Goal: Task Accomplishment & Management: Use online tool/utility

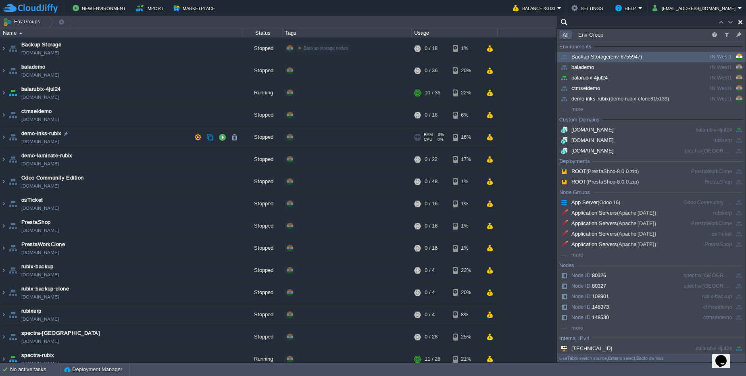
paste input "[DOMAIN_NAME]"
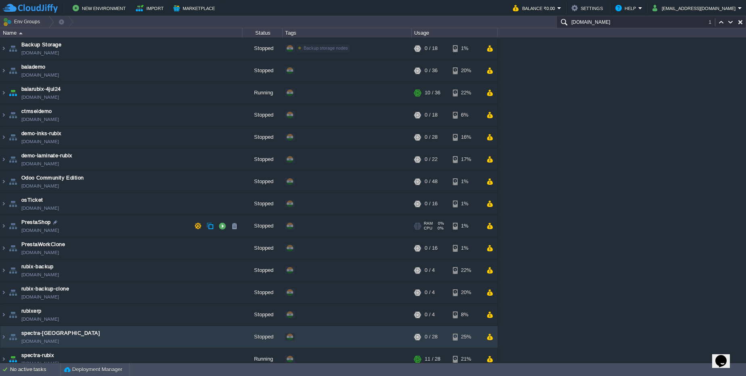
scroll to position [30, 0]
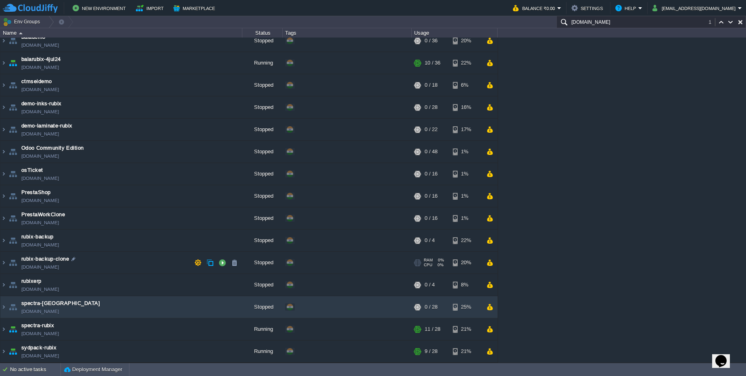
click at [152, 254] on td "rubix-backup-clone rubix-backup-clone.cloudjiffy.net" at bounding box center [121, 263] width 242 height 22
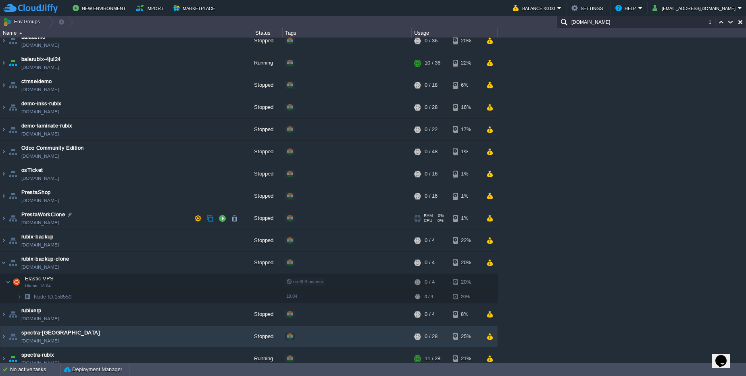
click at [126, 212] on td "PrestaWorkClone prestaworkclone.cloudjiffy.net" at bounding box center [121, 218] width 242 height 22
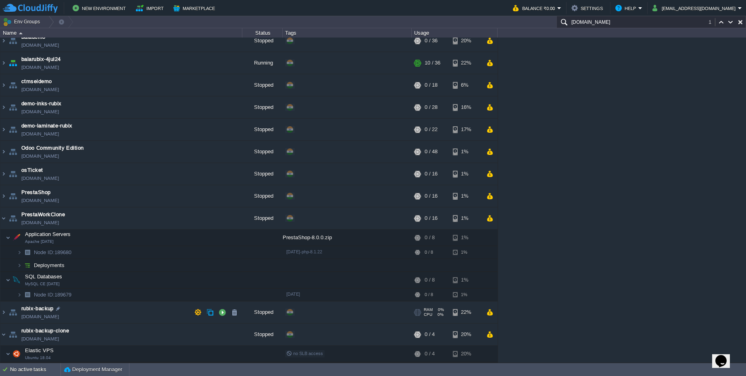
scroll to position [131, 0]
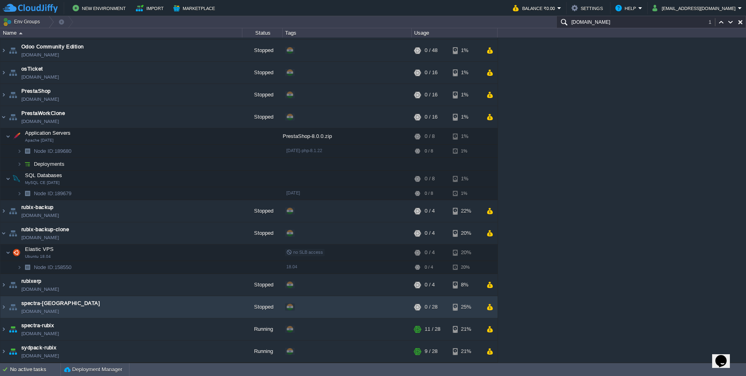
paste input "balarubix-4jul24"
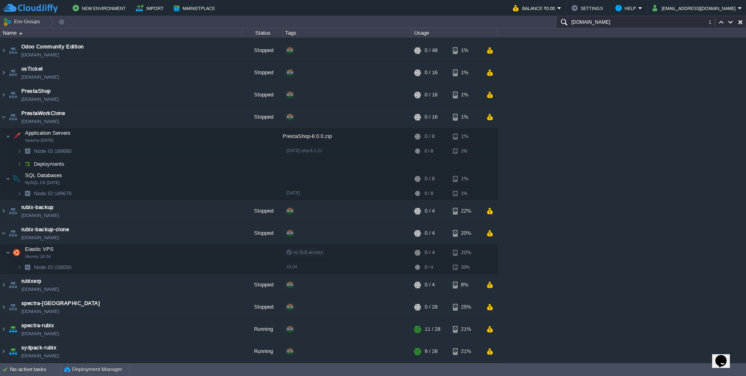
paste input "[DOMAIN_NAME]"
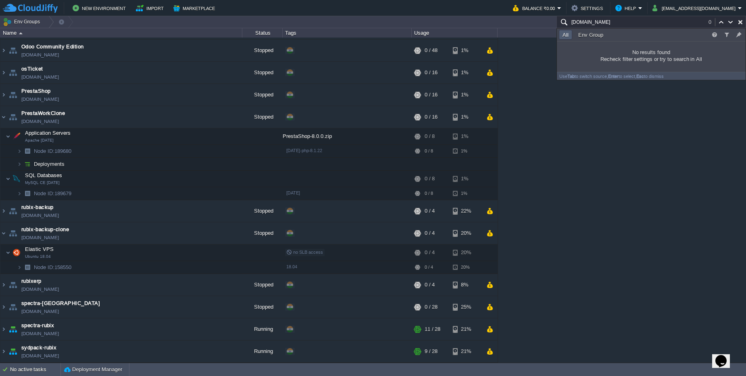
paste input "text"
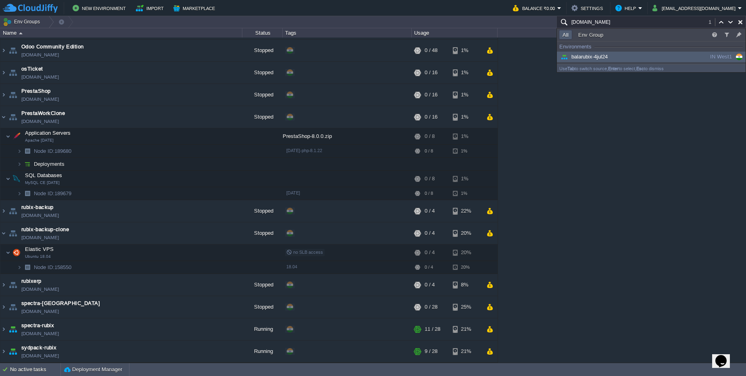
scroll to position [0, 0]
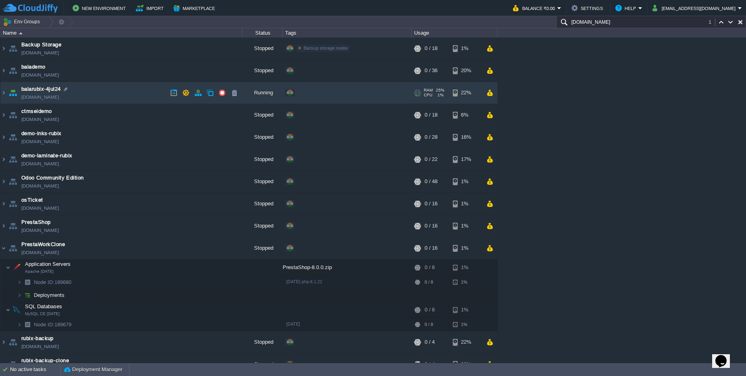
type input "[DOMAIN_NAME]"
click at [121, 97] on td "balarubix-4jul24 balarubix-4jul24.cloudjiffy.net" at bounding box center [121, 93] width 242 height 22
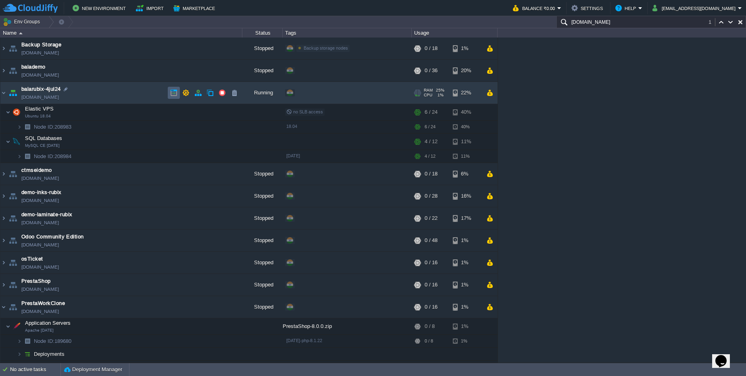
click at [174, 90] on button "button" at bounding box center [173, 92] width 7 height 7
click at [207, 113] on button "button" at bounding box center [205, 112] width 7 height 7
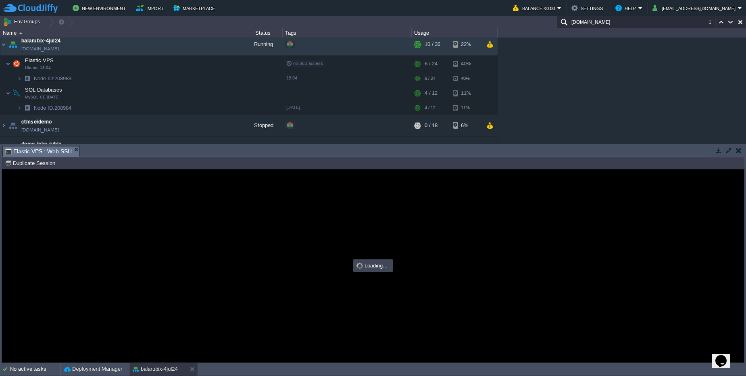
type input "#000000"
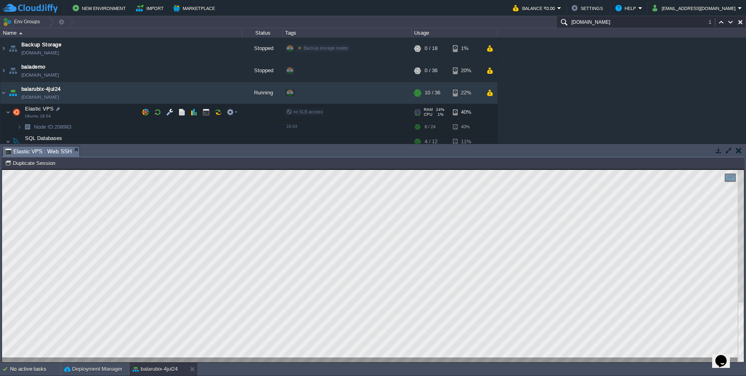
scroll to position [48, 0]
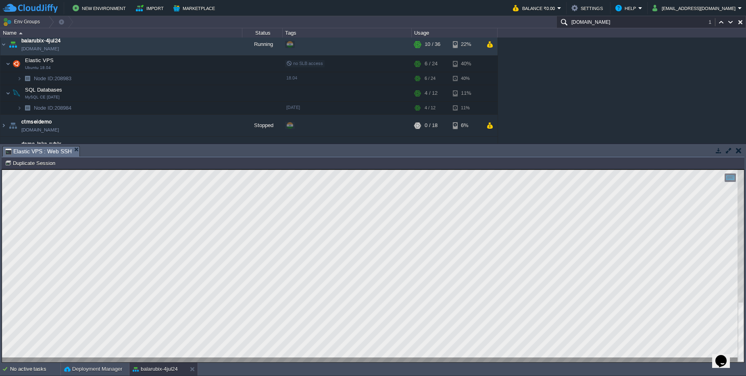
click at [39, 6] on img at bounding box center [30, 8] width 55 height 10
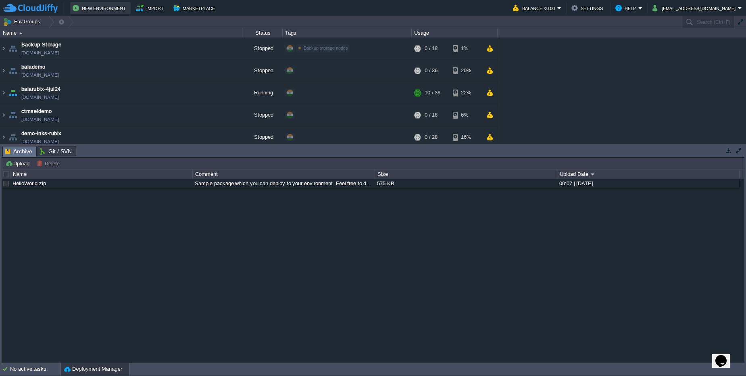
click at [95, 11] on button "New Environment" at bounding box center [101, 8] width 56 height 10
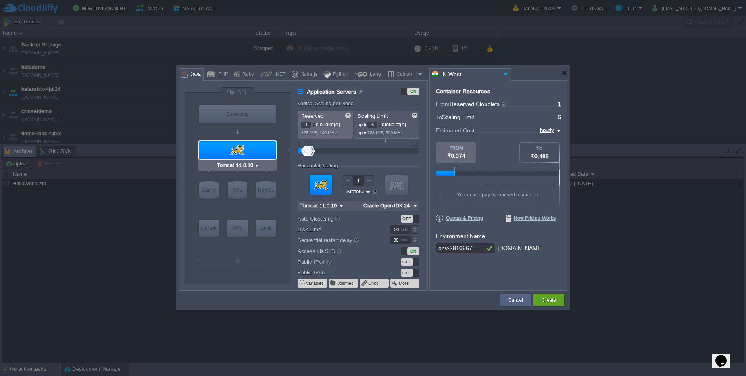
type input "NGINX 1.28.0"
click at [518, 301] on button "Cancel" at bounding box center [515, 300] width 15 height 8
